Goal: Transaction & Acquisition: Purchase product/service

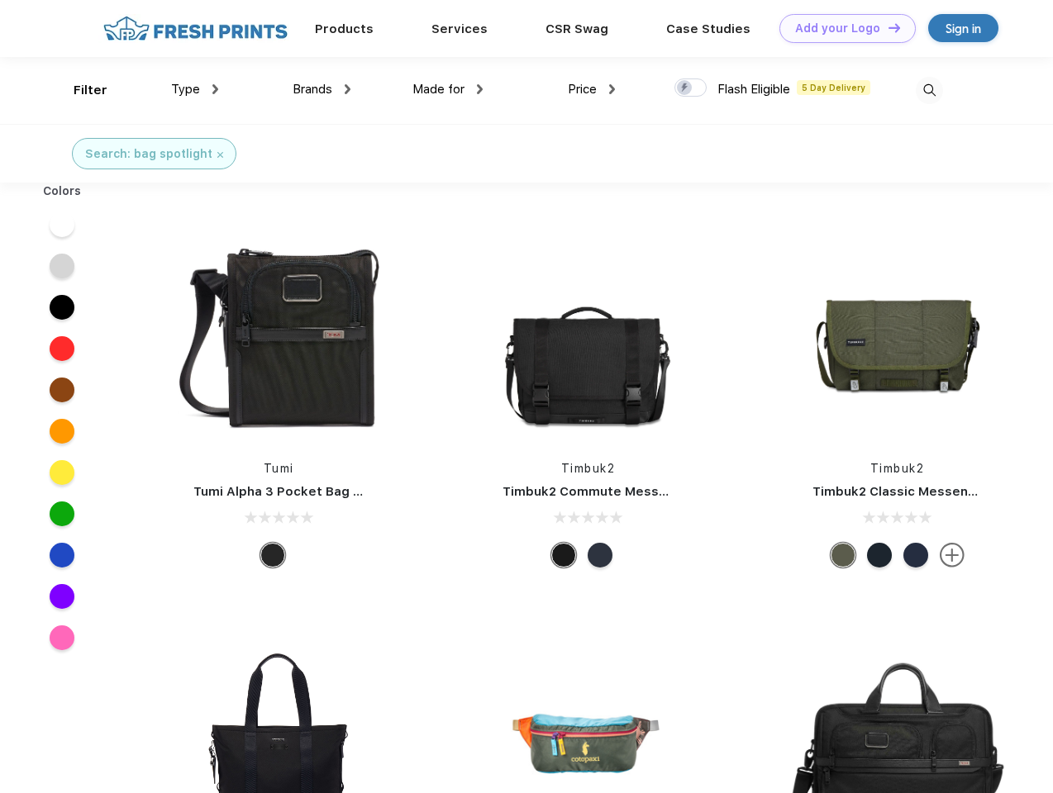
scroll to position [1, 0]
click at [841, 28] on link "Add your Logo Design Tool" at bounding box center [847, 28] width 136 height 29
click at [0, 0] on div "Design Tool" at bounding box center [0, 0] width 0 height 0
click at [887, 27] on link "Add your Logo Design Tool" at bounding box center [847, 28] width 136 height 29
click at [79, 90] on div "Filter" at bounding box center [91, 90] width 34 height 19
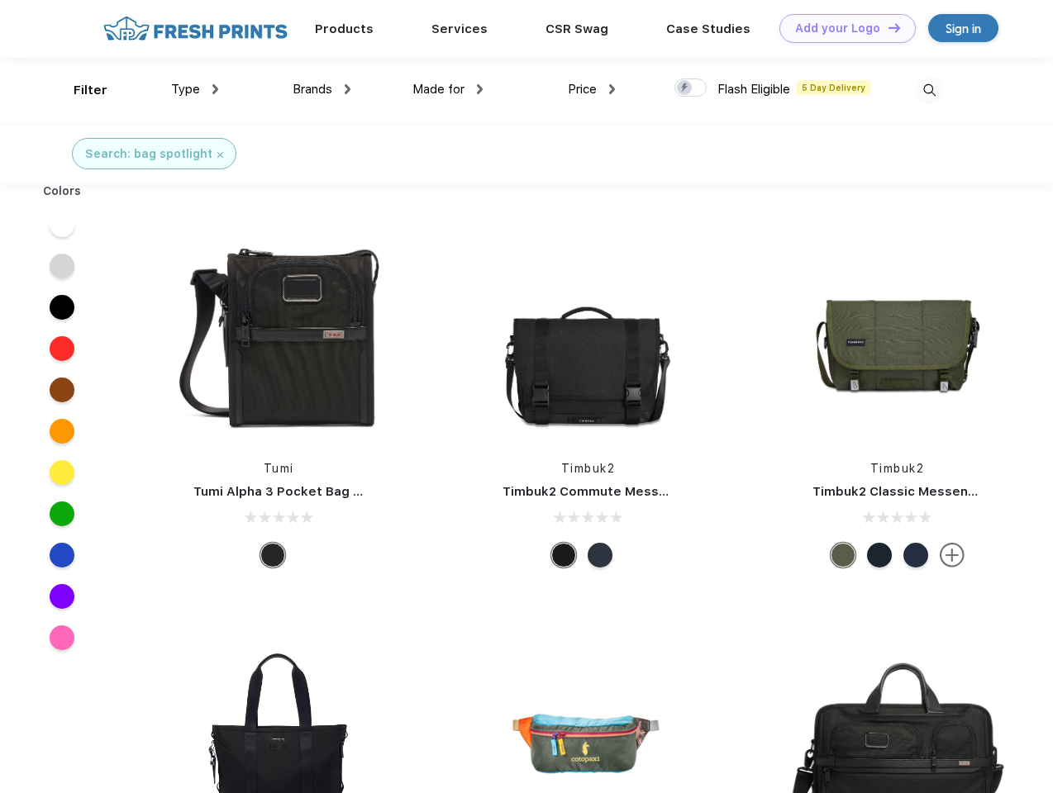
click at [195, 89] on span "Type" at bounding box center [185, 89] width 29 height 15
click at [321, 89] on span "Brands" at bounding box center [313, 89] width 40 height 15
click at [448, 89] on span "Made for" at bounding box center [438, 89] width 52 height 15
click at [592, 89] on span "Price" at bounding box center [582, 89] width 29 height 15
click at [691, 88] on div at bounding box center [690, 88] width 32 height 18
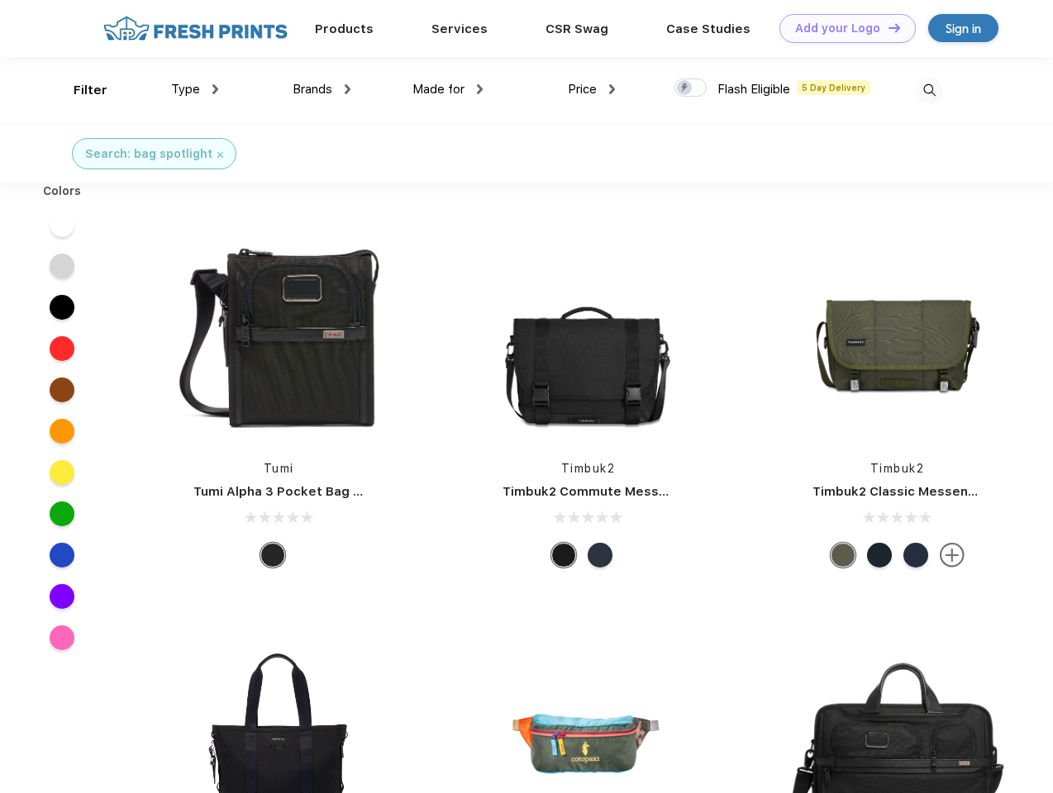
click at [685, 88] on input "checkbox" at bounding box center [679, 83] width 11 height 11
click at [929, 90] on img at bounding box center [929, 90] width 27 height 27
